Goal: Information Seeking & Learning: Learn about a topic

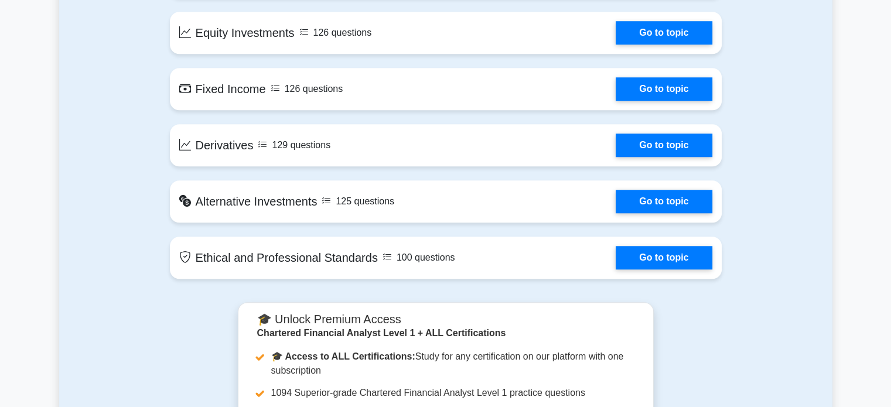
scroll to position [937, 0]
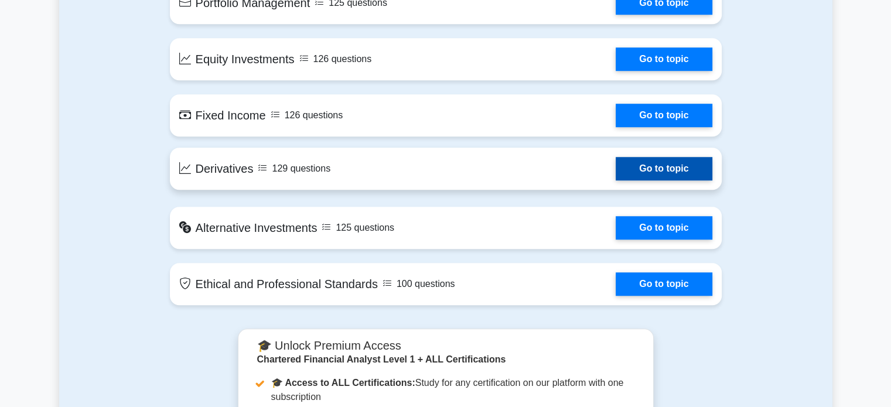
click at [657, 171] on link "Go to topic" at bounding box center [664, 168] width 96 height 23
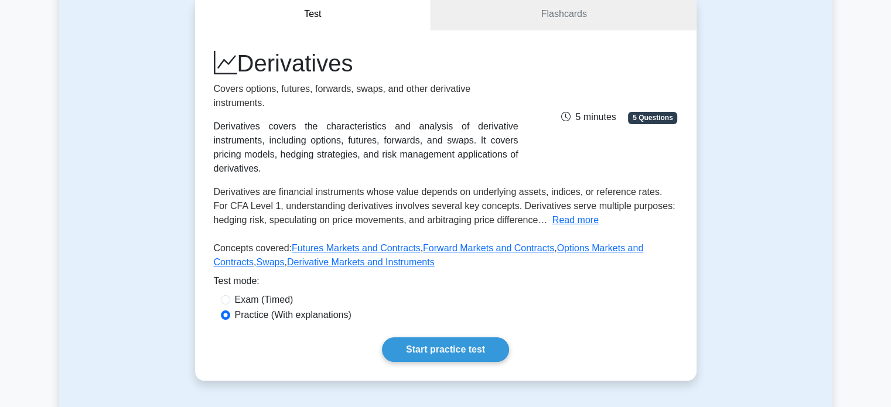
scroll to position [117, 0]
click at [436, 341] on link "Start practice test" at bounding box center [445, 349] width 127 height 25
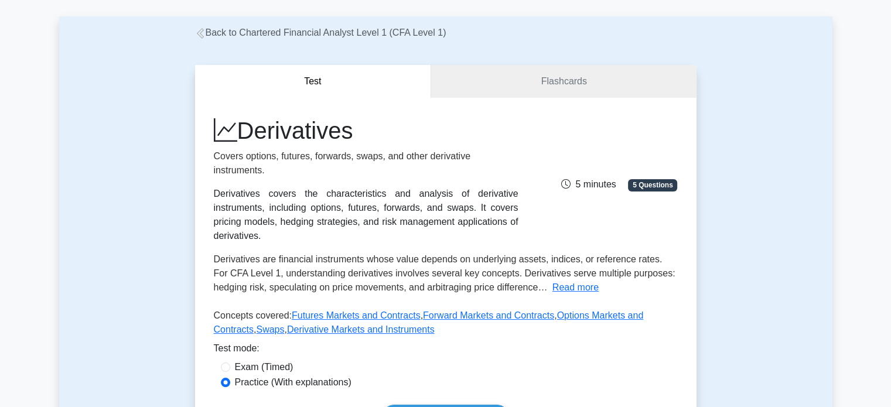
scroll to position [0, 0]
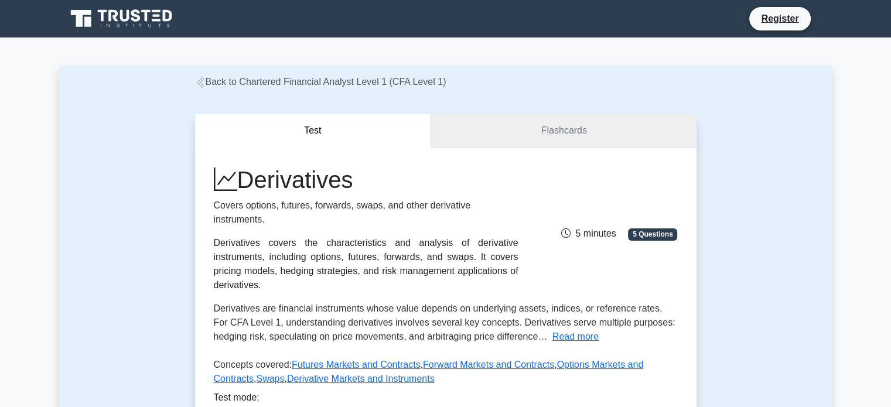
click at [522, 114] on link "Flashcards" at bounding box center [563, 130] width 265 height 33
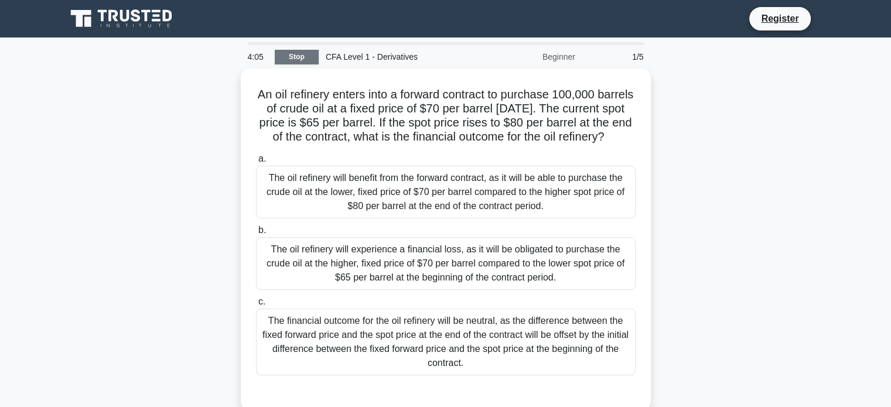
click at [301, 54] on link "Stop" at bounding box center [297, 57] width 44 height 15
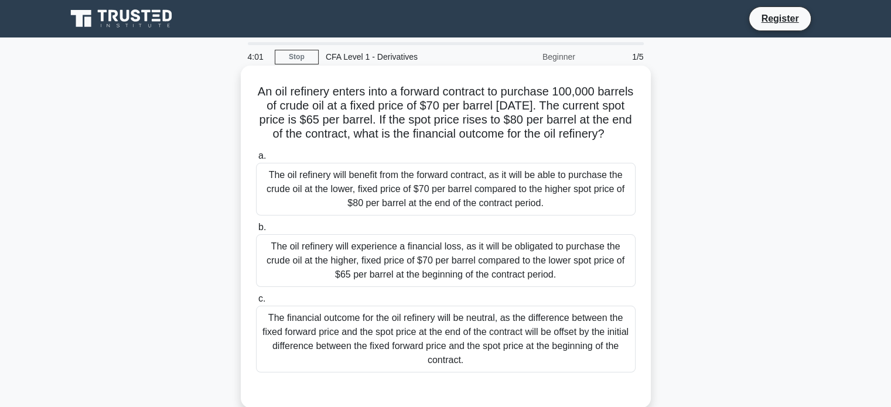
scroll to position [59, 0]
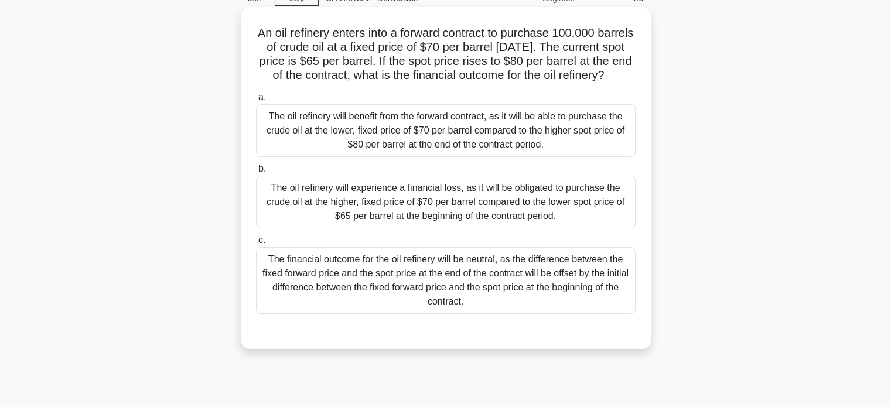
click at [410, 201] on div "The oil refinery will experience a financial loss, as it will be obligated to p…" at bounding box center [446, 202] width 380 height 53
click at [256, 173] on input "b. The oil refinery will experience a financial loss, as it will be obligated t…" at bounding box center [256, 169] width 0 height 8
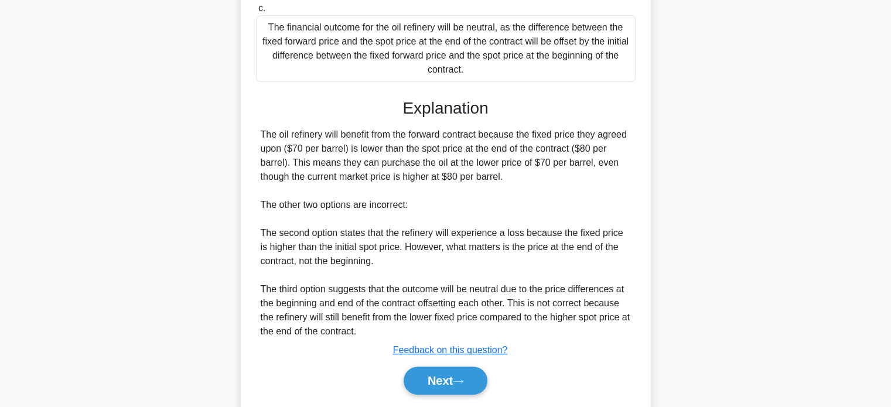
scroll to position [293, 0]
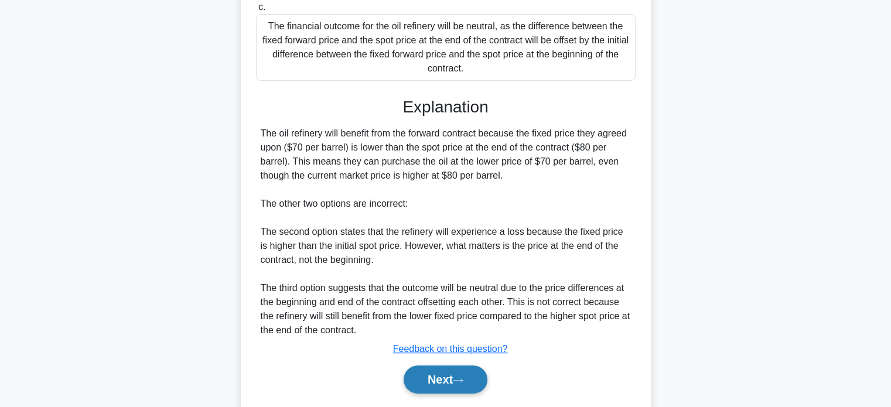
click at [459, 387] on button "Next" at bounding box center [446, 379] width 84 height 28
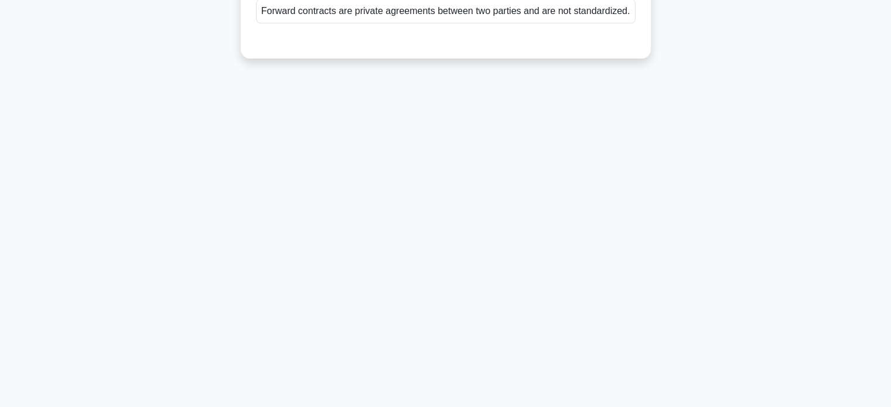
scroll to position [0, 0]
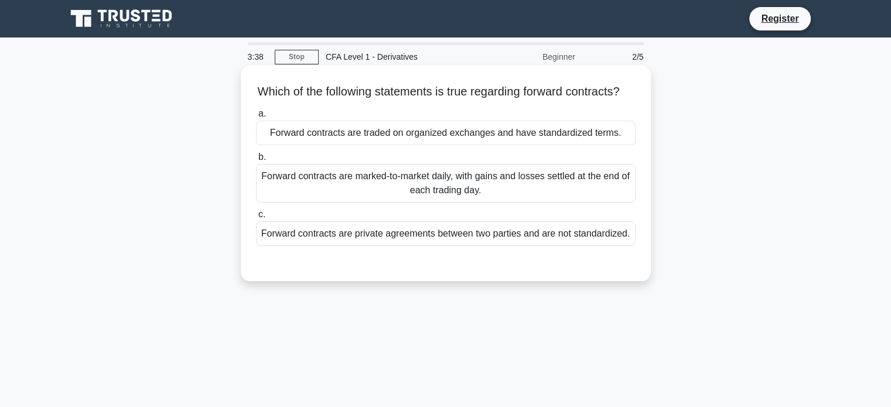
click at [536, 203] on div "Forward contracts are marked-to-market daily, with gains and losses settled at …" at bounding box center [446, 183] width 380 height 39
click at [256, 161] on input "b. Forward contracts are marked-to-market daily, with gains and losses settled …" at bounding box center [256, 157] width 0 height 8
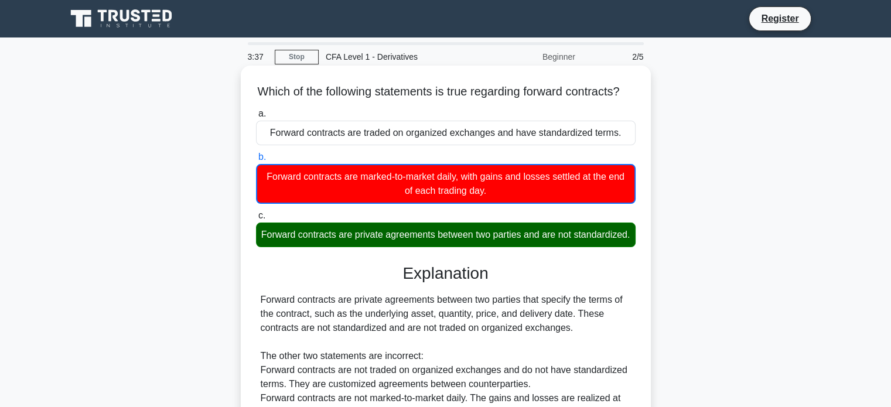
click at [498, 240] on div "Forward contracts are private agreements between two parties and are not standa…" at bounding box center [446, 235] width 380 height 25
click at [256, 220] on input "c. Forward contracts are private agreements between two parties and are not sta…" at bounding box center [256, 216] width 0 height 8
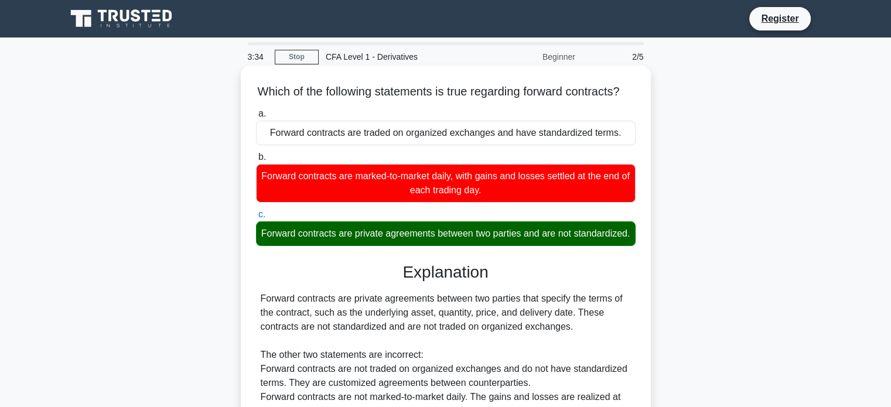
scroll to position [226, 0]
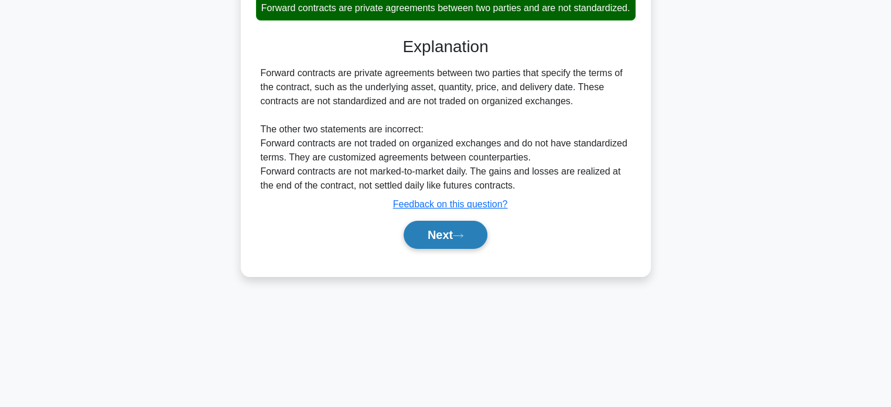
click at [484, 249] on button "Next" at bounding box center [446, 235] width 84 height 28
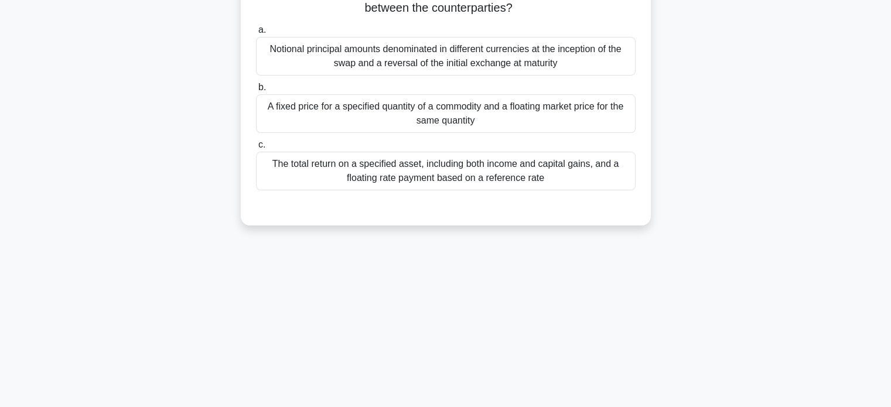
scroll to position [0, 0]
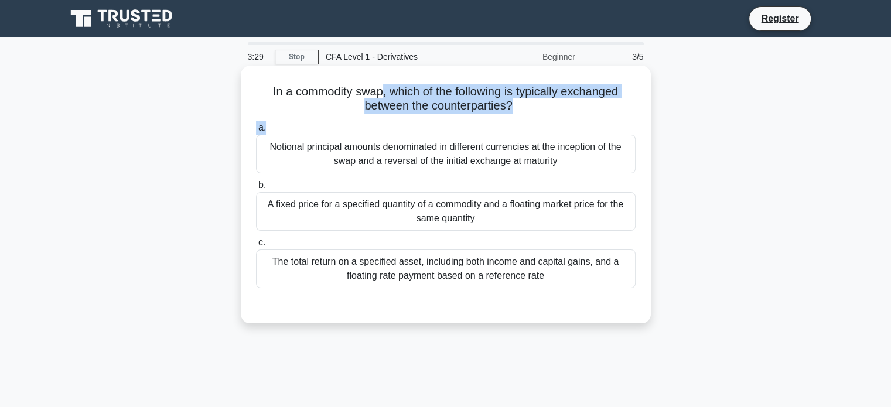
drag, startPoint x: 381, startPoint y: 93, endPoint x: 517, endPoint y: 118, distance: 138.7
click at [517, 118] on div "In a commodity swap, which of the following is typically exchanged between the …" at bounding box center [445, 194] width 401 height 248
click at [513, 134] on label "a. Notional principal amounts denominated in different currencies at the incept…" at bounding box center [446, 147] width 380 height 53
click at [256, 132] on input "a. Notional principal amounts denominated in different currencies at the incept…" at bounding box center [256, 128] width 0 height 8
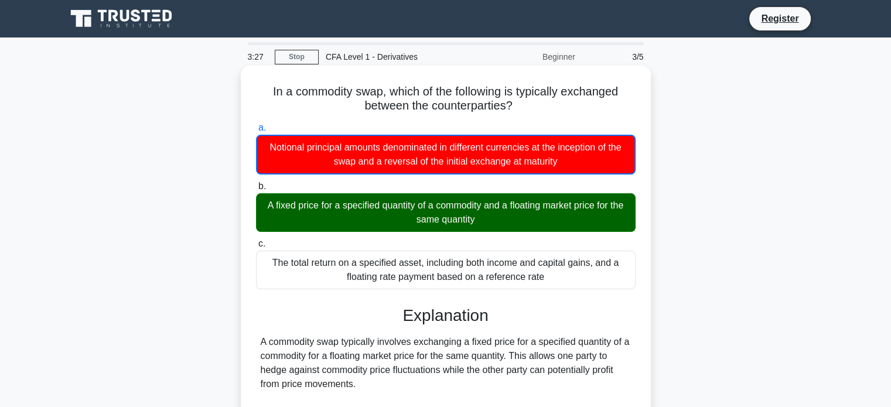
scroll to position [226, 0]
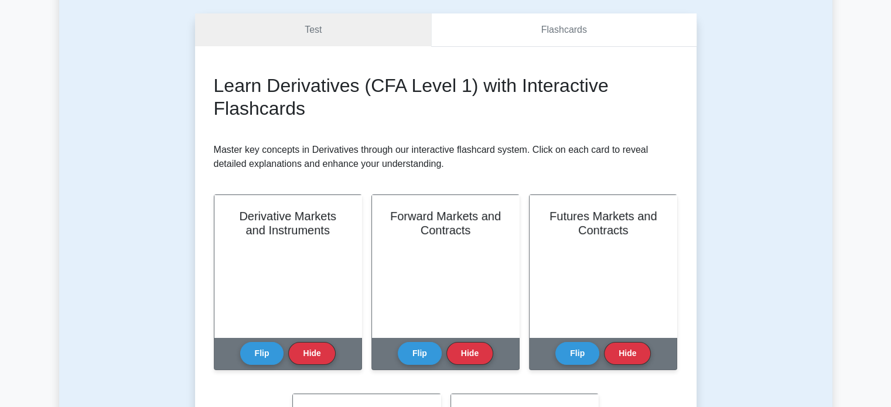
scroll to position [234, 0]
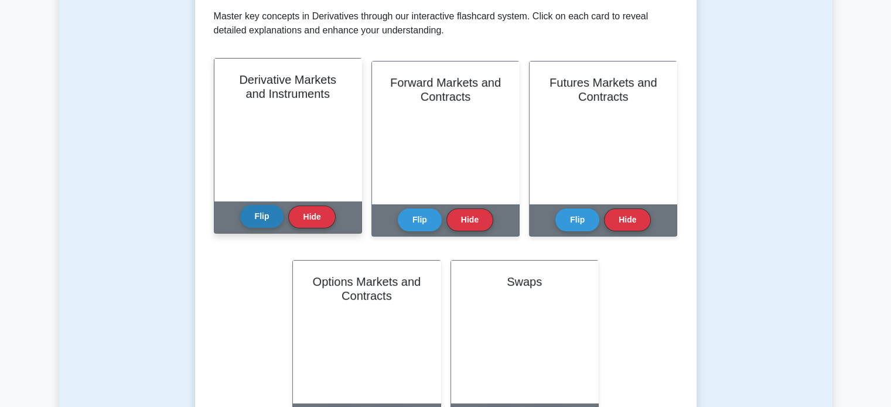
click at [258, 220] on button "Flip" at bounding box center [262, 216] width 44 height 23
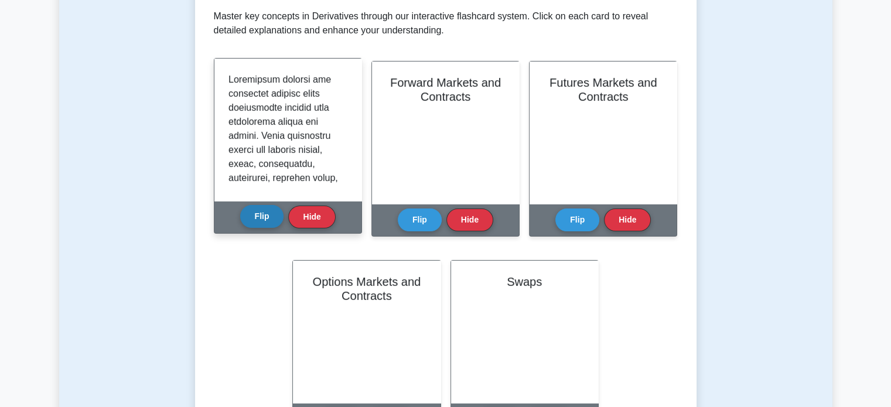
click at [258, 220] on button "Flip" at bounding box center [262, 216] width 44 height 23
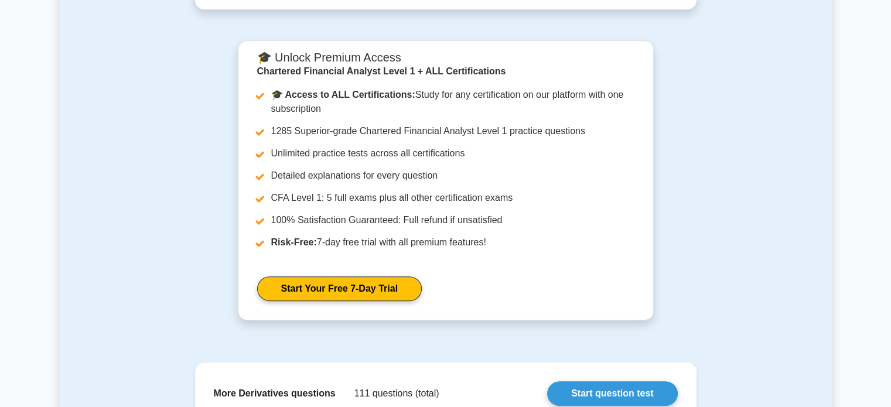
scroll to position [919, 0]
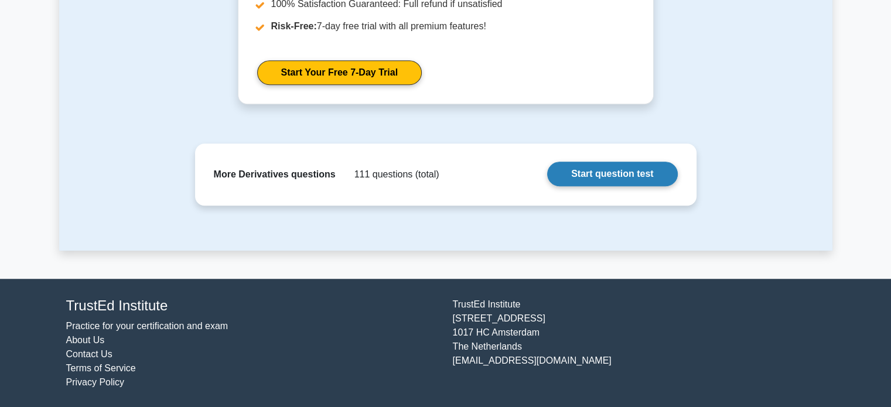
click at [630, 164] on link "Start question test" at bounding box center [612, 174] width 130 height 25
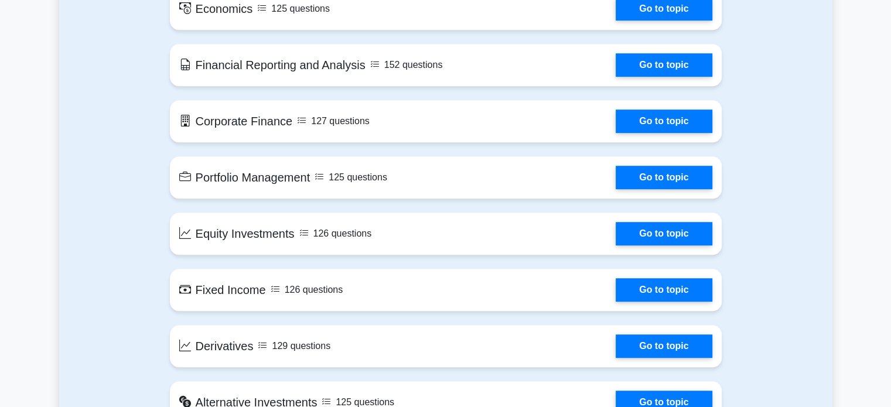
scroll to position [761, 0]
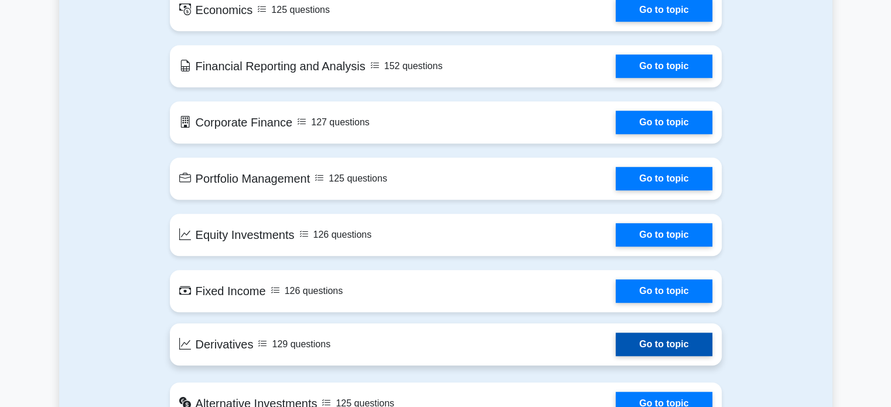
click at [669, 353] on link "Go to topic" at bounding box center [664, 344] width 96 height 23
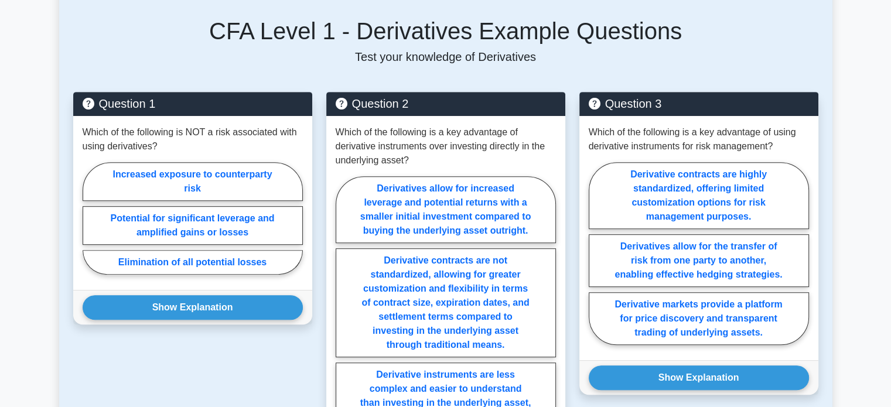
scroll to position [527, 0]
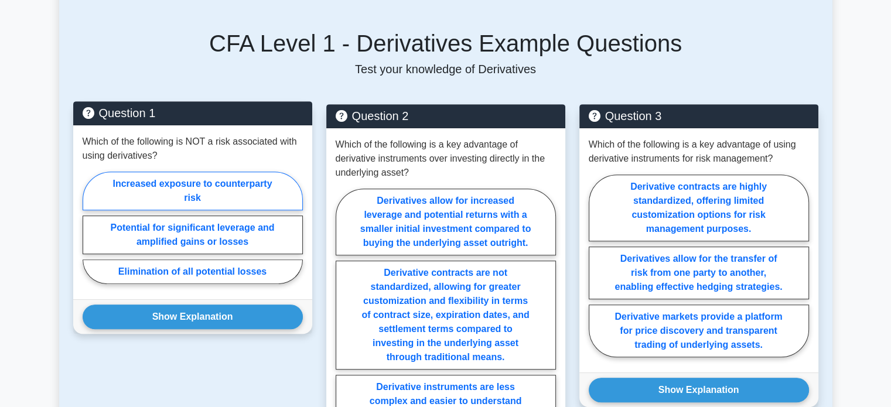
click at [227, 179] on label "Increased exposure to counterparty risk" at bounding box center [193, 191] width 220 height 39
click at [90, 227] on input "Increased exposure to counterparty risk" at bounding box center [87, 231] width 8 height 8
radio input "true"
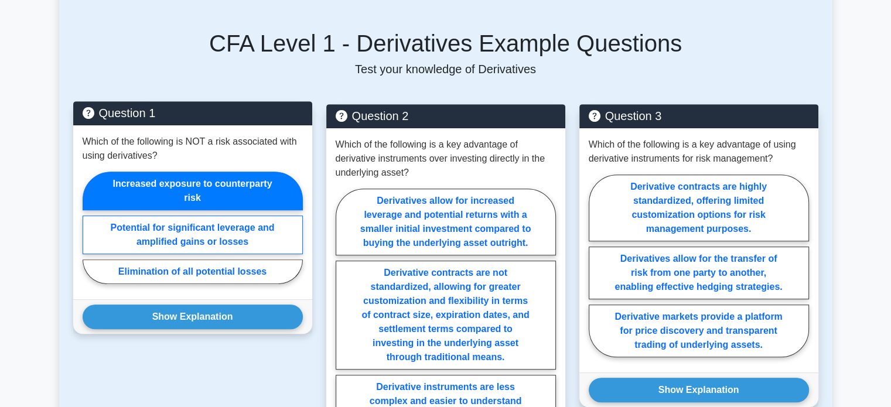
click at [213, 224] on label "Potential for significant leverage and amplified gains or losses" at bounding box center [193, 235] width 220 height 39
click at [90, 227] on input "Potential for significant leverage and amplified gains or losses" at bounding box center [87, 231] width 8 height 8
radio input "true"
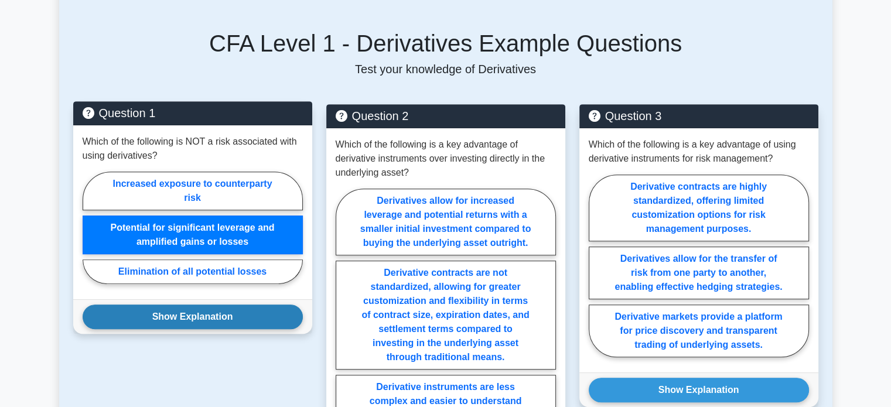
click at [224, 305] on button "Show Explanation" at bounding box center [193, 317] width 220 height 25
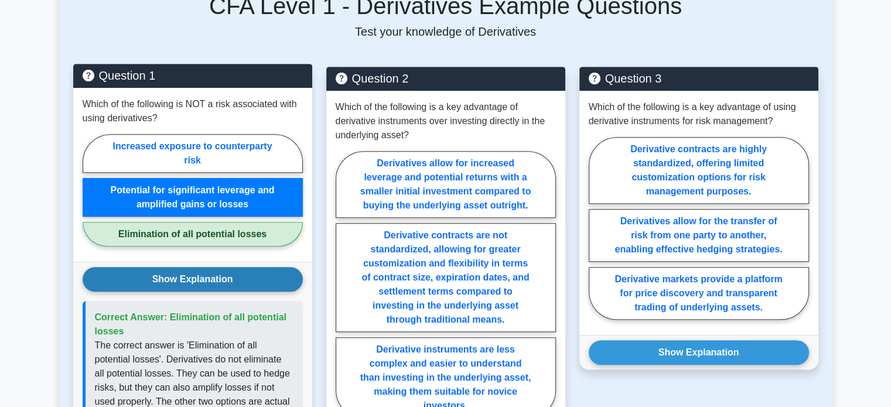
scroll to position [586, 0]
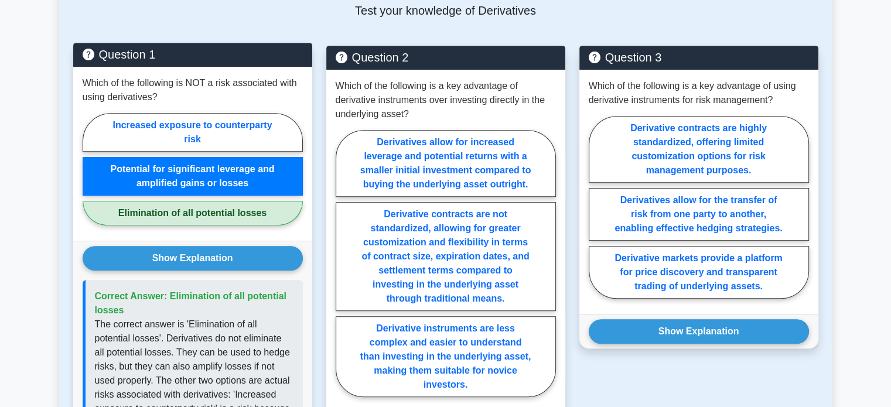
click at [210, 201] on label "Elimination of all potential losses" at bounding box center [193, 213] width 220 height 25
click at [90, 176] on input "Elimination of all potential losses" at bounding box center [87, 173] width 8 height 8
radio input "true"
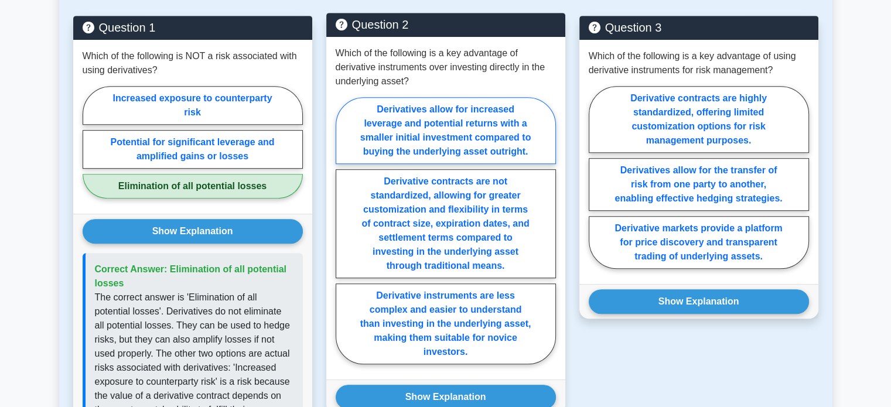
scroll to position [644, 0]
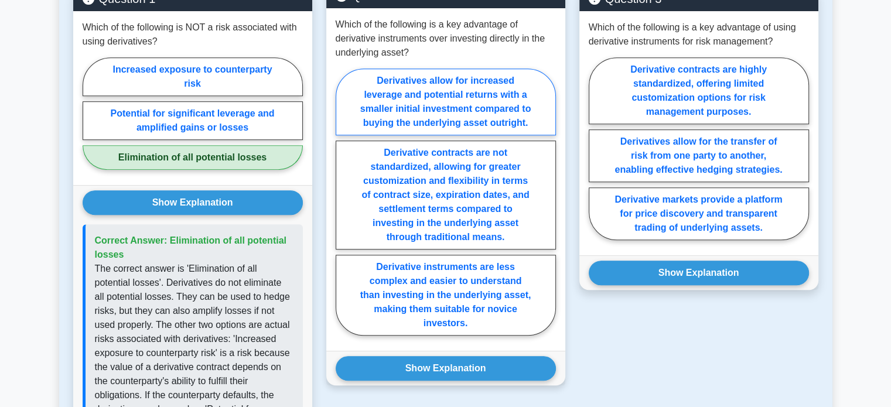
click at [449, 94] on label "Derivatives allow for increased leverage and potential returns with a smaller i…" at bounding box center [446, 102] width 220 height 67
click at [343, 201] on input "Derivatives allow for increased leverage and potential returns with a smaller i…" at bounding box center [340, 205] width 8 height 8
radio input "true"
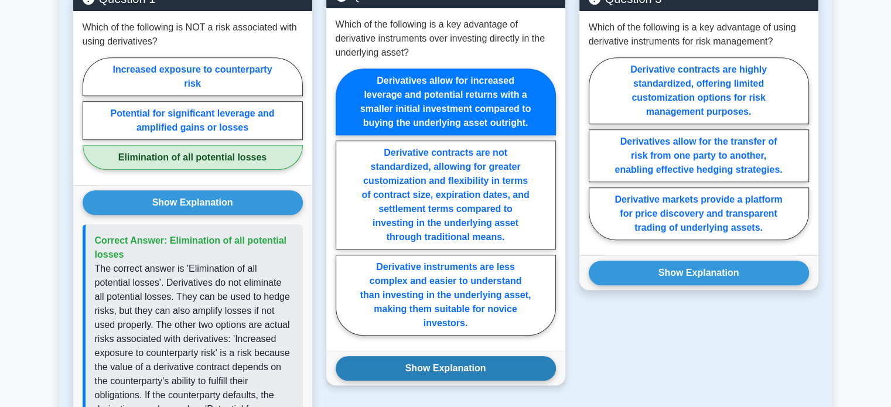
click at [480, 359] on button "Show Explanation" at bounding box center [446, 368] width 220 height 25
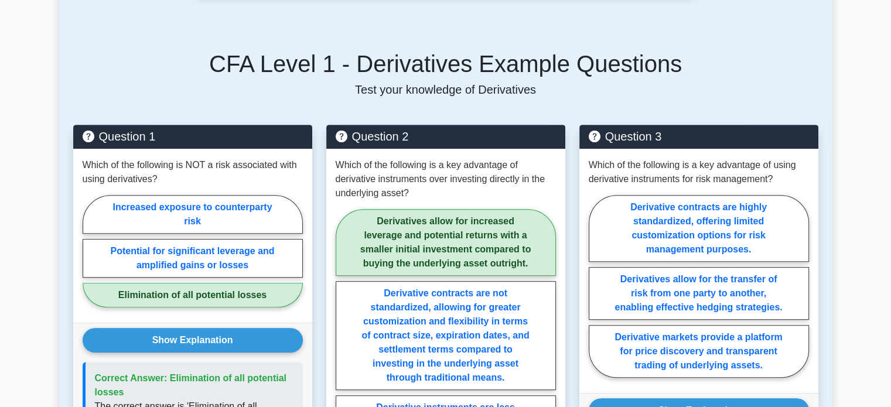
scroll to position [586, 0]
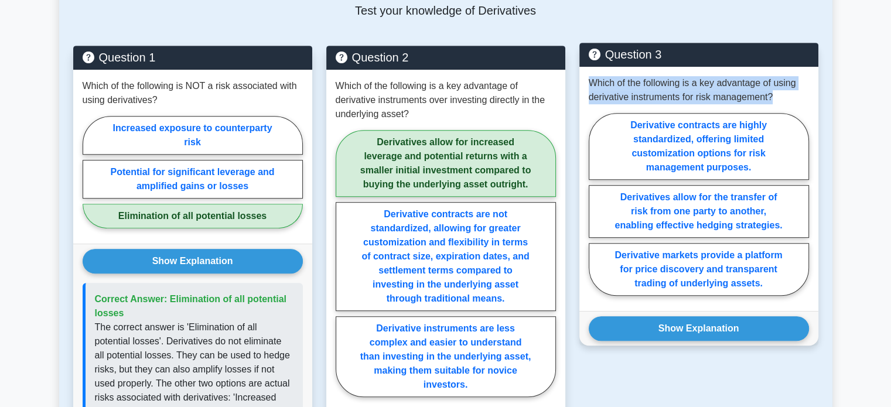
drag, startPoint x: 589, startPoint y: 67, endPoint x: 771, endPoint y: 89, distance: 182.9
click at [771, 89] on p "Which of the following is a key advantage of using derivative instruments for r…" at bounding box center [699, 90] width 220 height 28
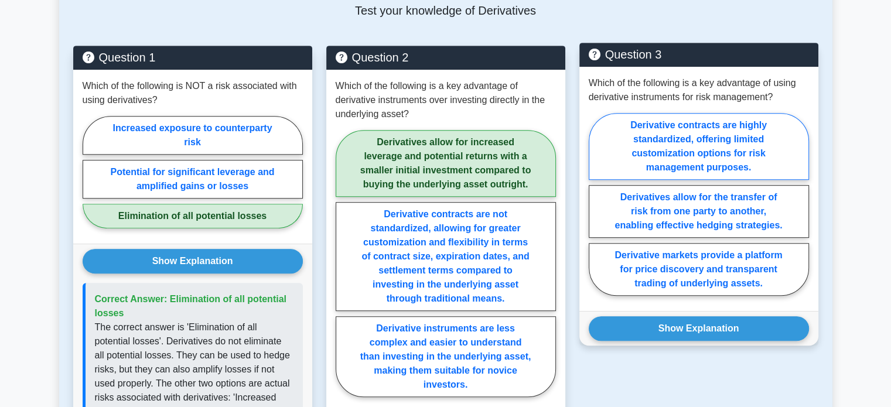
drag, startPoint x: 565, startPoint y: 139, endPoint x: 631, endPoint y: 103, distance: 76.0
click at [631, 113] on label "Derivative contracts are highly standardized, offering limited customization op…" at bounding box center [699, 146] width 220 height 67
click at [596, 204] on input "Derivative contracts are highly standardized, offering limited customization op…" at bounding box center [593, 208] width 8 height 8
radio input "true"
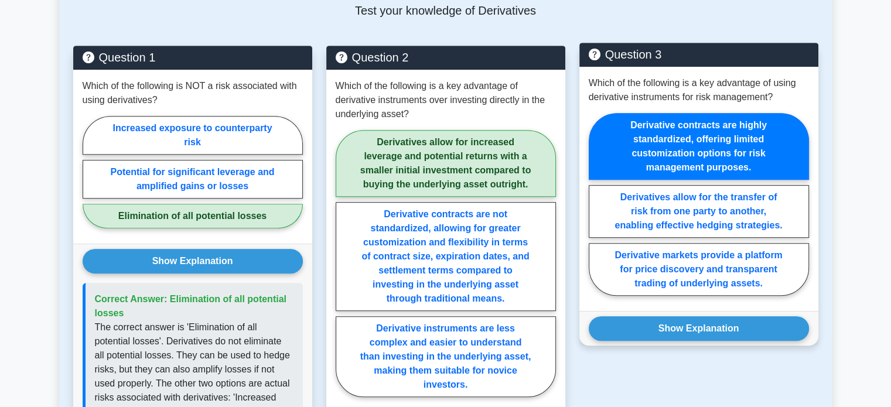
click at [609, 84] on p "Which of the following is a key advantage of using derivative instruments for r…" at bounding box center [699, 90] width 220 height 28
click at [704, 199] on label "Derivatives allow for the transfer of risk from one party to another, enabling …" at bounding box center [699, 211] width 220 height 53
click at [596, 204] on input "Derivatives allow for the transfer of risk from one party to another, enabling …" at bounding box center [593, 208] width 8 height 8
radio input "true"
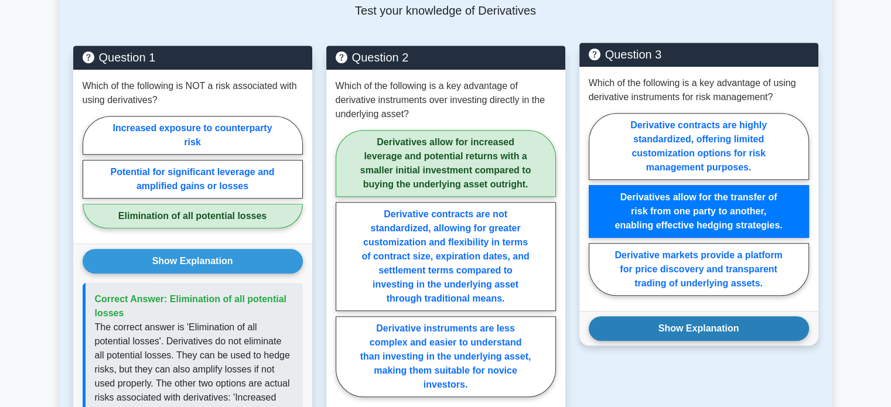
click at [698, 316] on button "Show Explanation" at bounding box center [699, 328] width 220 height 25
